Goal: Task Accomplishment & Management: Manage account settings

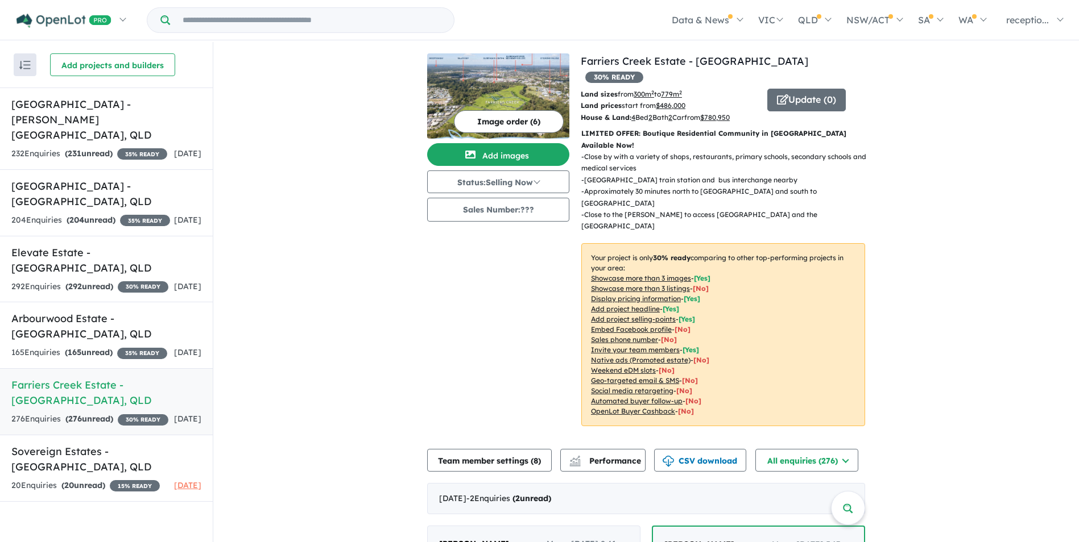
scroll to position [227, 0]
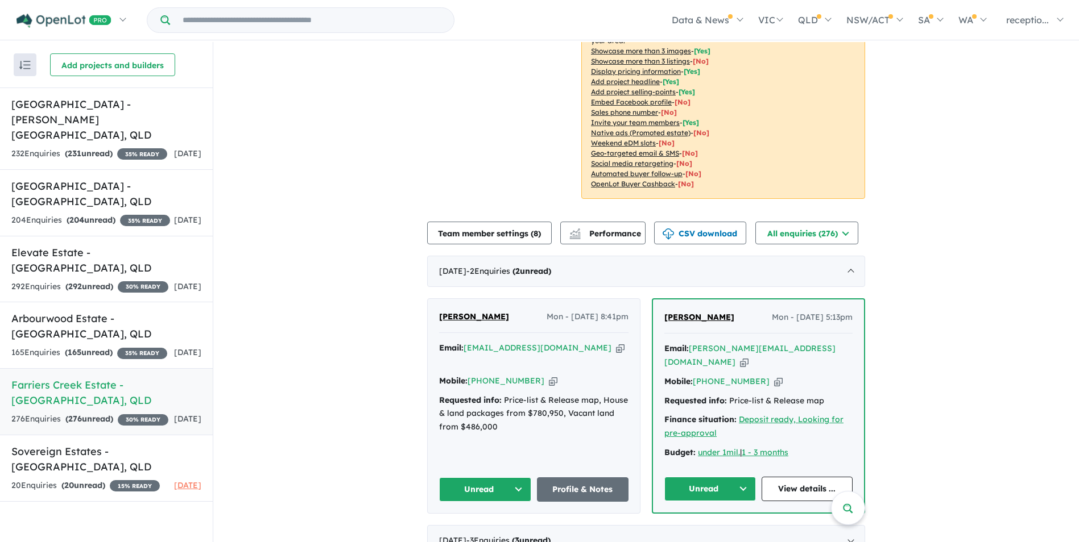
click at [616, 342] on icon "button" at bounding box center [620, 348] width 9 height 12
click at [549, 375] on icon "button" at bounding box center [553, 381] width 9 height 12
click at [121, 346] on div "165 Enquir ies ( 165 unread) 35 % READY" at bounding box center [89, 353] width 156 height 14
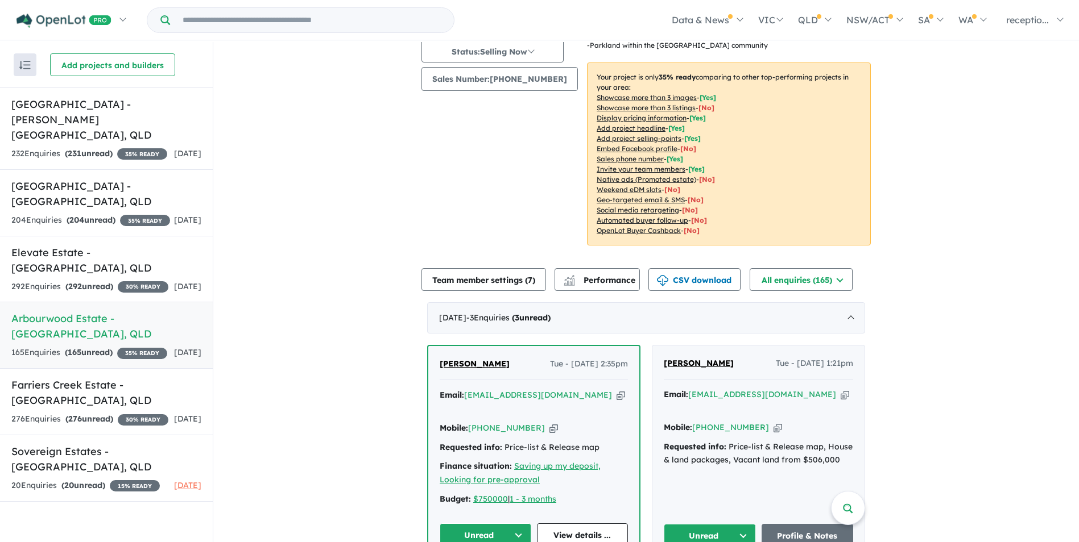
scroll to position [284, 0]
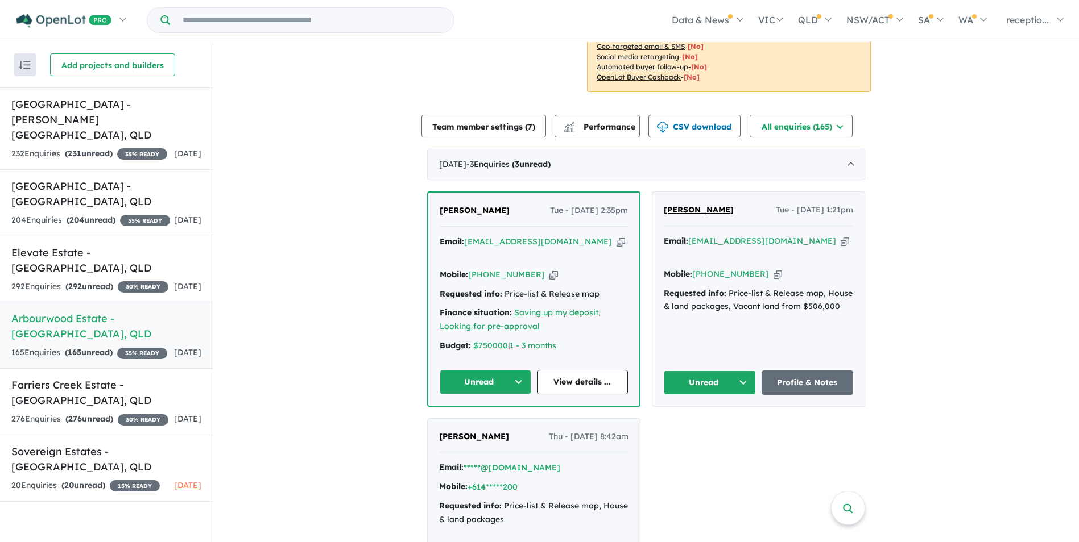
click at [840, 243] on icon "button" at bounding box center [844, 241] width 9 height 12
click at [599, 248] on div "Email: [EMAIL_ADDRESS][DOMAIN_NAME] Copied!" at bounding box center [533, 248] width 188 height 27
click at [616, 245] on icon "button" at bounding box center [620, 242] width 9 height 12
click at [549, 271] on icon "button" at bounding box center [553, 275] width 9 height 12
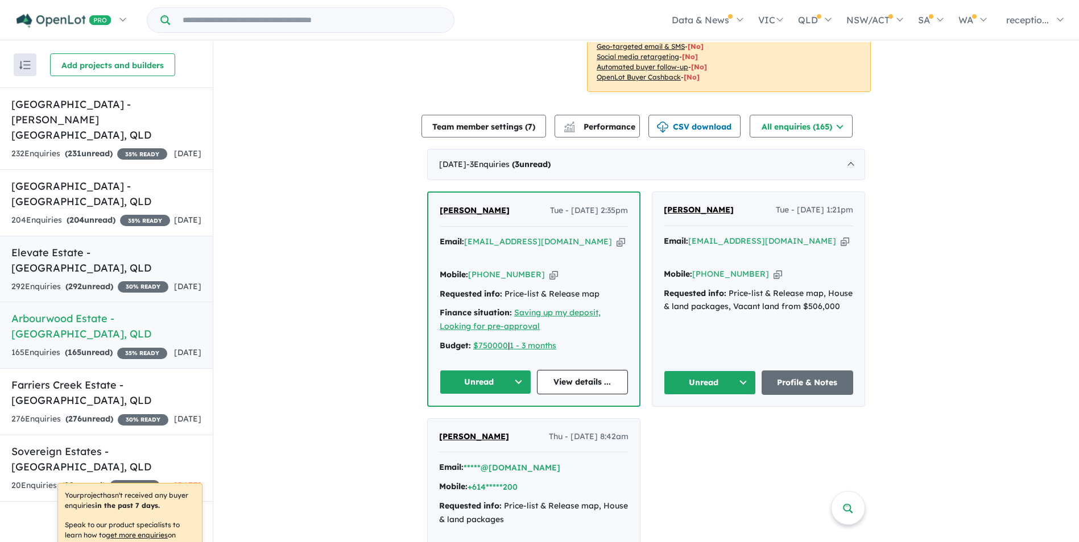
click at [115, 290] on div "292 Enquir ies ( 292 unread) 30 % READY" at bounding box center [89, 287] width 157 height 14
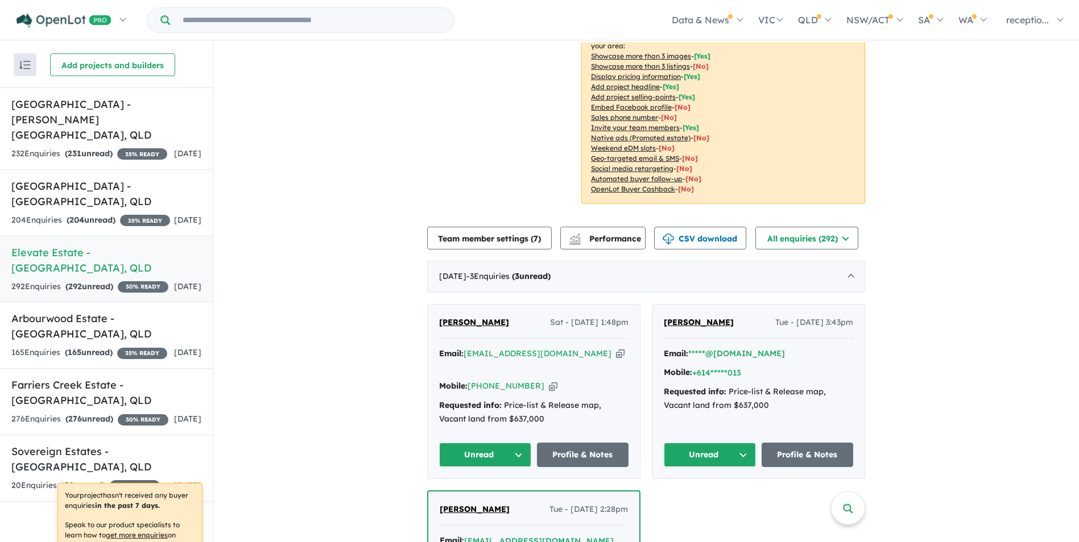
scroll to position [227, 0]
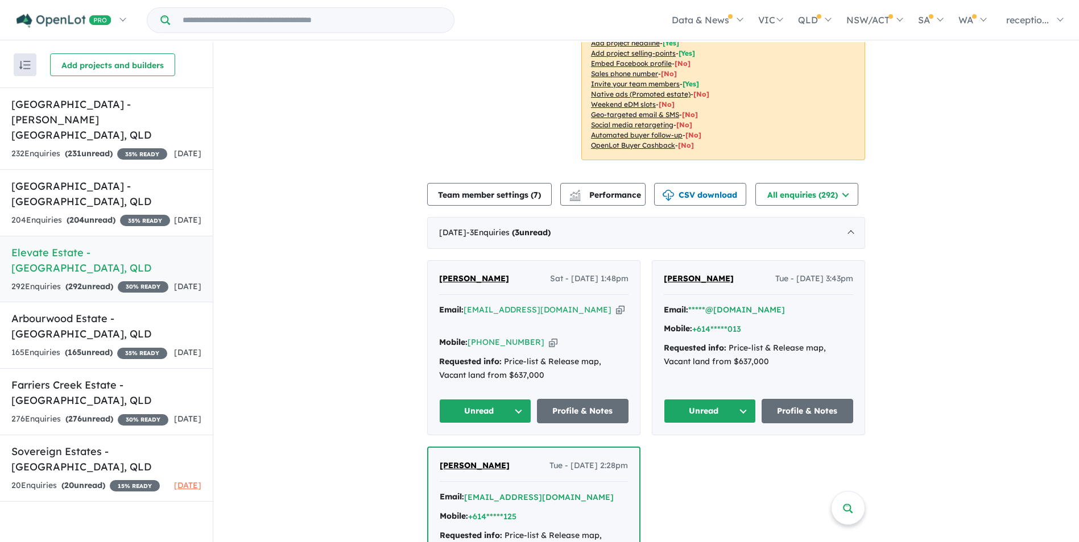
click at [616, 304] on icon "button" at bounding box center [620, 310] width 9 height 12
click at [549, 337] on icon "button" at bounding box center [553, 343] width 9 height 12
click at [114, 194] on link "Millwood Rise Estate - [GEOGRAPHIC_DATA] , QLD 204 Enquir ies ( 204 unread) 35 …" at bounding box center [106, 202] width 213 height 67
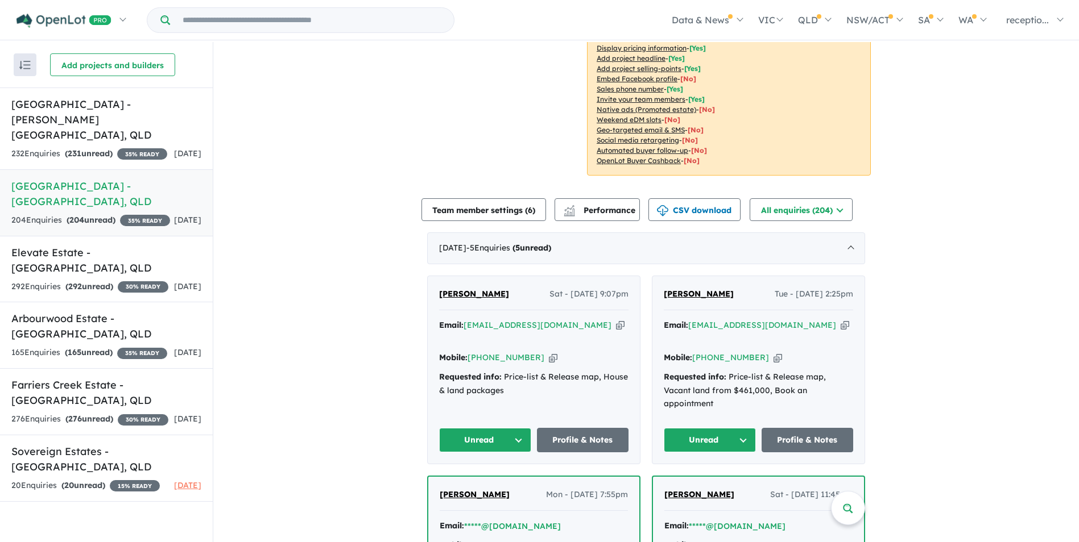
scroll to position [284, 0]
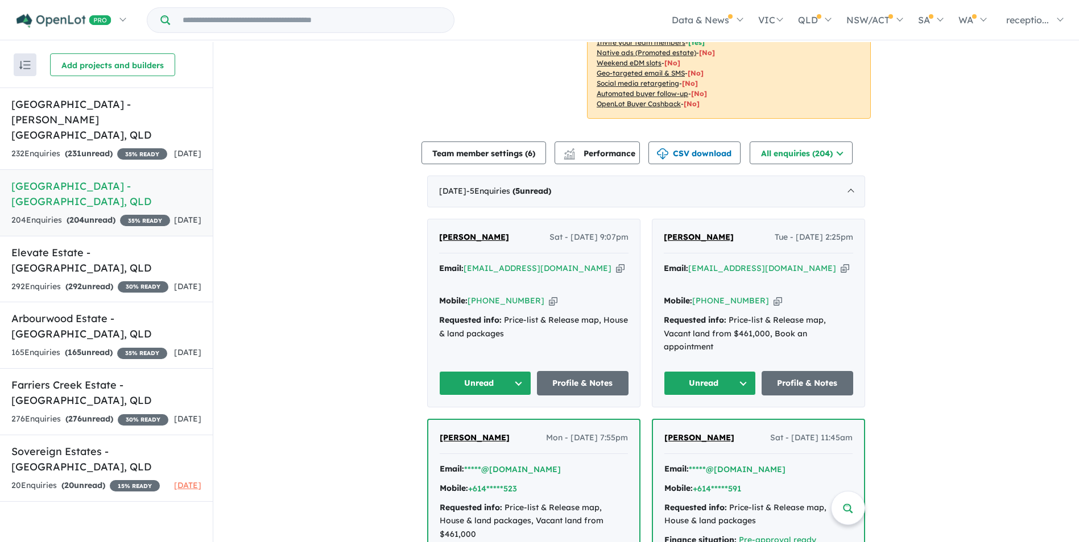
click at [840, 263] on icon "button" at bounding box center [844, 269] width 9 height 12
click at [773, 295] on icon "button" at bounding box center [777, 301] width 9 height 12
click at [616, 263] on icon "button" at bounding box center [620, 269] width 9 height 12
click at [549, 295] on icon "button" at bounding box center [553, 301] width 9 height 12
click at [127, 113] on h5 "[GEOGRAPHIC_DATA] - [PERSON_NAME][GEOGRAPHIC_DATA] , [GEOGRAPHIC_DATA]" at bounding box center [106, 120] width 190 height 46
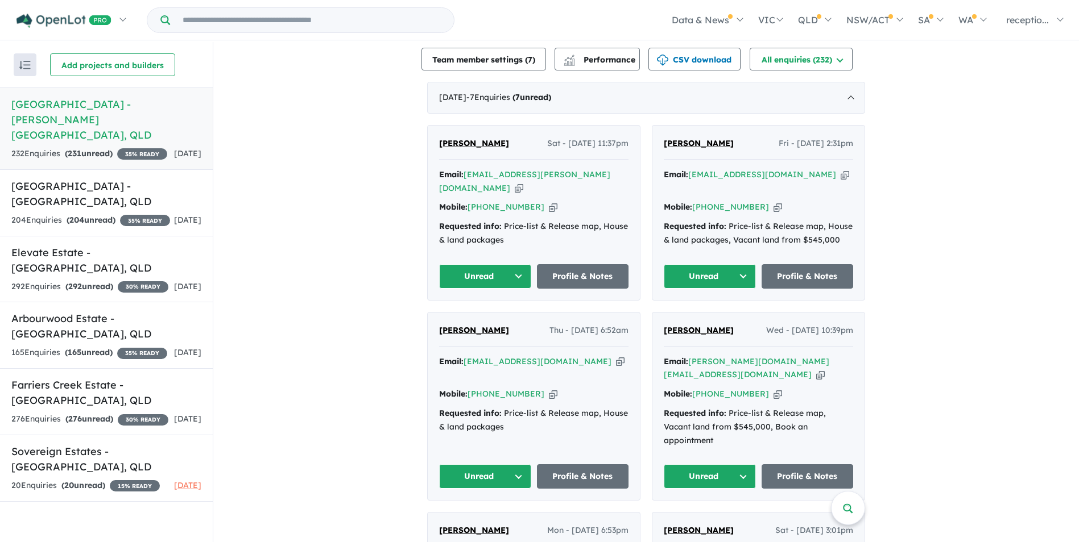
scroll to position [512, 0]
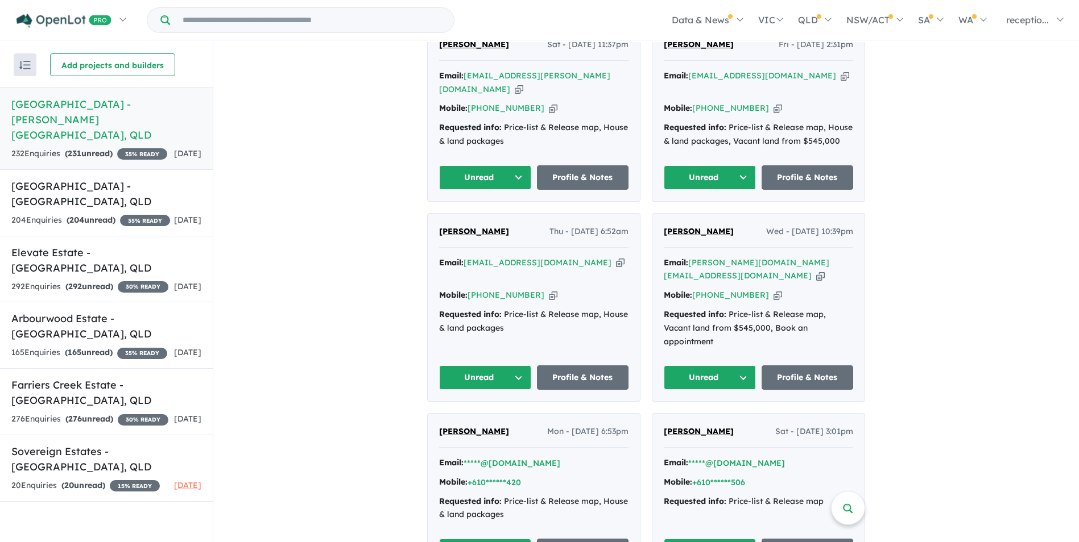
click at [816, 270] on icon "button" at bounding box center [820, 276] width 9 height 12
click at [773, 289] on icon "button" at bounding box center [777, 295] width 9 height 12
click at [616, 257] on icon "button" at bounding box center [620, 263] width 9 height 12
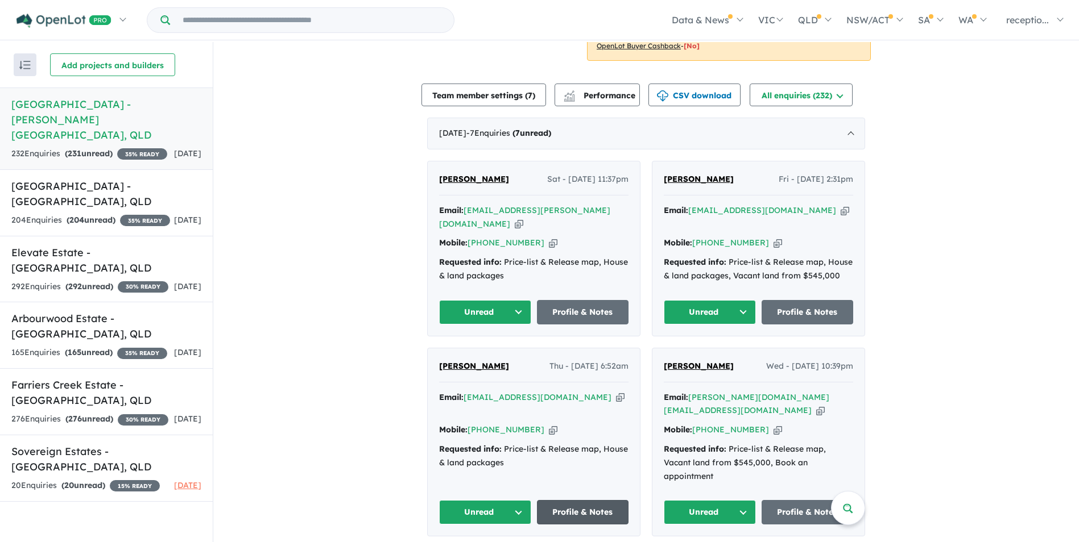
scroll to position [341, 0]
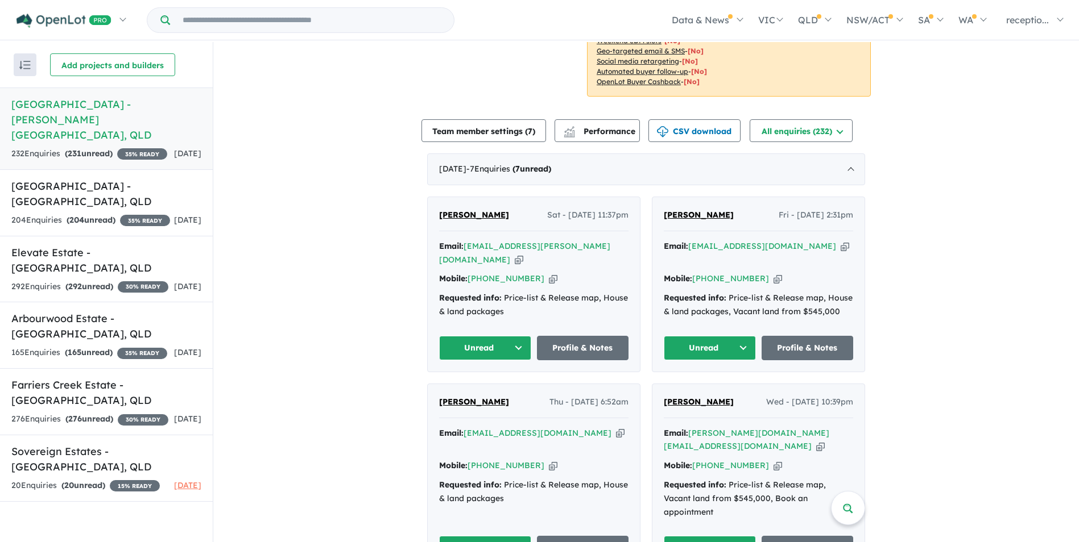
click at [840, 240] on icon "button" at bounding box center [844, 246] width 9 height 12
click at [773, 273] on icon "button" at bounding box center [777, 279] width 9 height 12
click at [523, 254] on icon "button" at bounding box center [519, 260] width 9 height 12
click at [549, 273] on icon "button" at bounding box center [553, 279] width 9 height 12
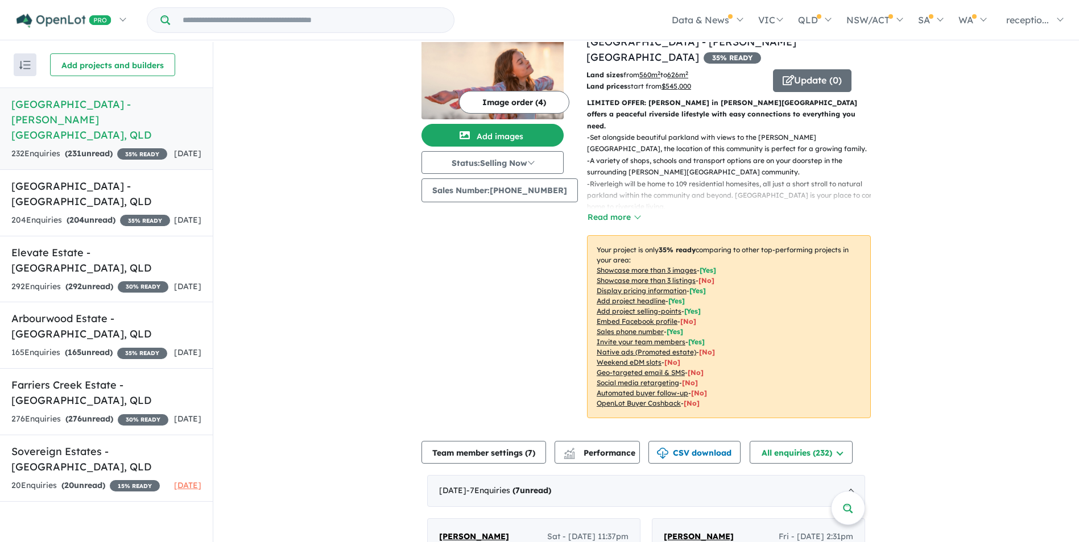
scroll to position [0, 0]
